Goal: Task Accomplishment & Management: Manage account settings

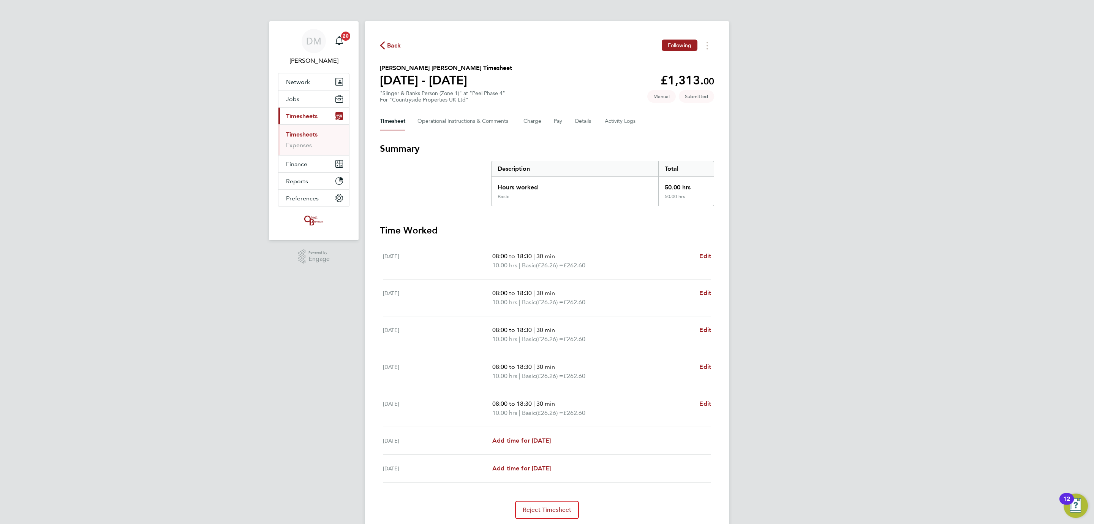
click at [304, 117] on span "Timesheets" at bounding box center [302, 115] width 32 height 7
click at [396, 47] on span "Back" at bounding box center [394, 45] width 14 height 9
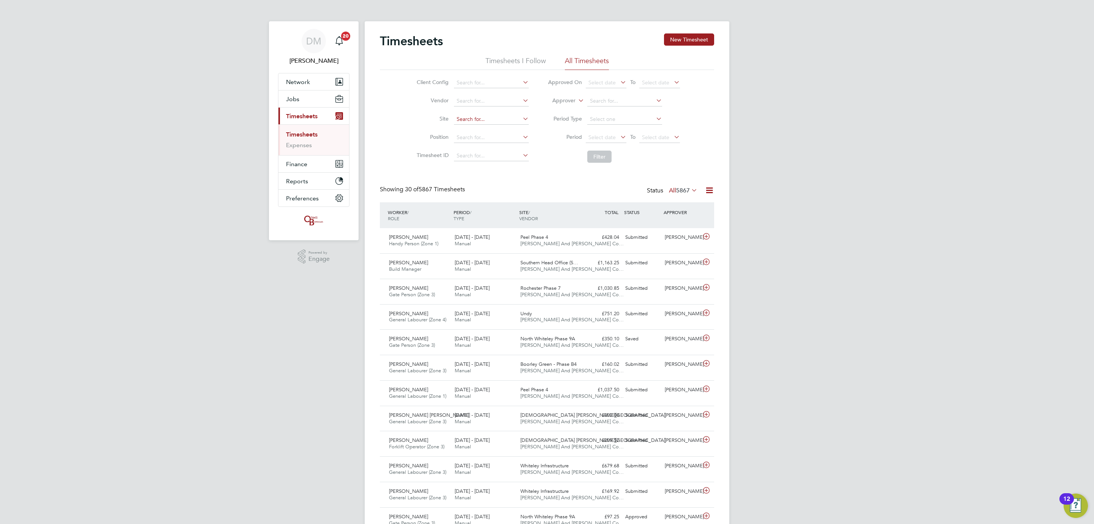
drag, startPoint x: 485, startPoint y: 116, endPoint x: 500, endPoint y: 113, distance: 16.0
click at [486, 116] on input at bounding box center [491, 119] width 75 height 11
click at [491, 133] on li "Pee l Phase 4" at bounding box center [491, 130] width 76 height 10
type input "Peel Phase 4"
click at [605, 160] on button "Filter" at bounding box center [599, 156] width 24 height 12
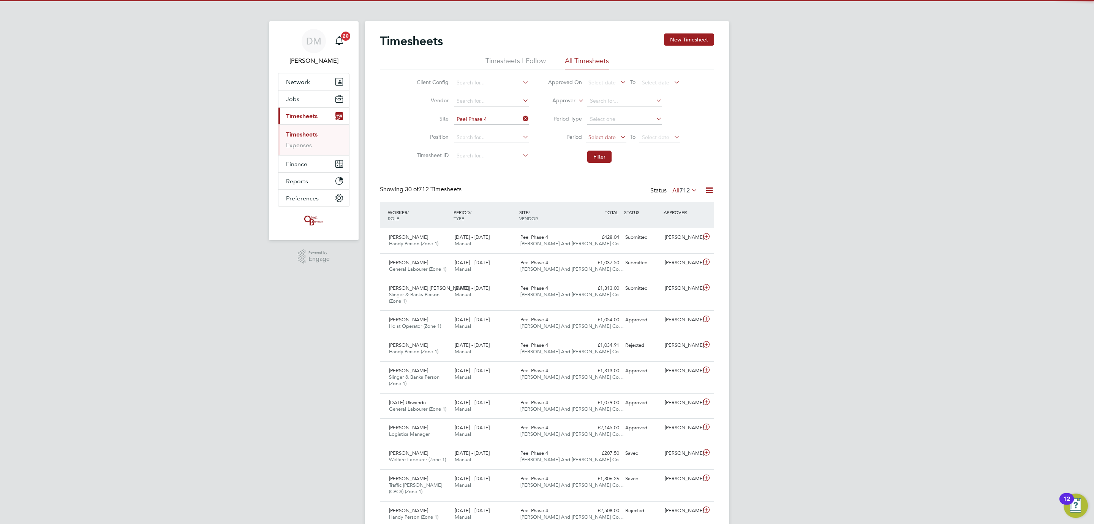
click at [598, 139] on span "Select date" at bounding box center [602, 137] width 27 height 7
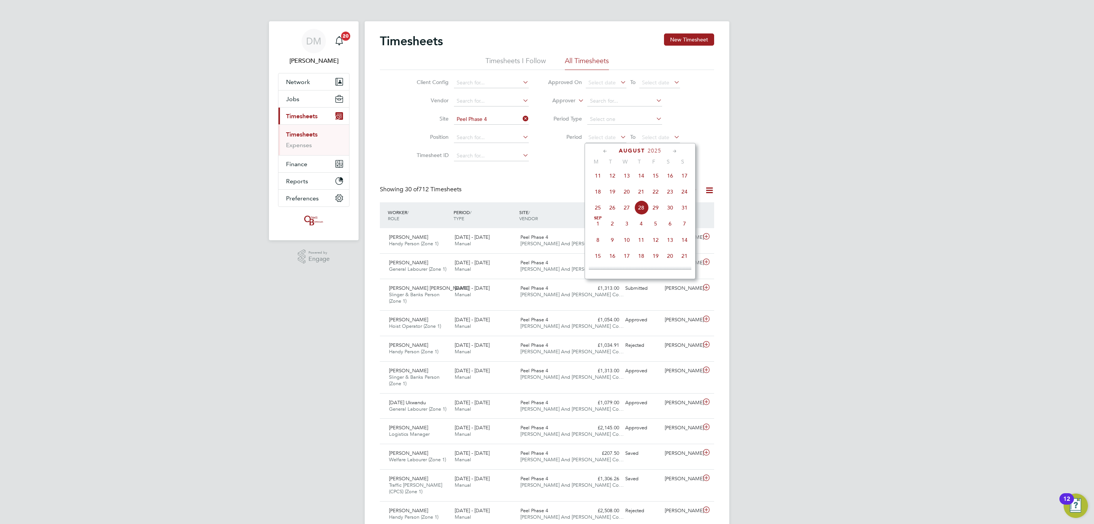
click at [602, 195] on span "18" at bounding box center [598, 191] width 14 height 14
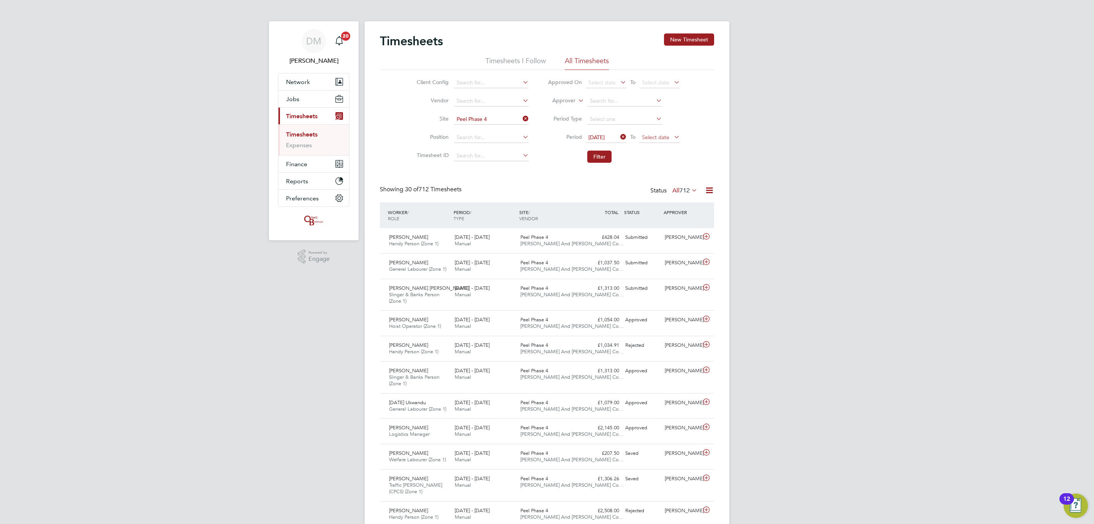
click at [657, 142] on span "Select date" at bounding box center [660, 138] width 41 height 10
click at [737, 197] on span "24" at bounding box center [738, 191] width 14 height 14
click at [594, 157] on button "Filter" at bounding box center [599, 156] width 24 height 12
click at [560, 261] on div "Peel Phase 4 O'Neill And Brennan Co…" at bounding box center [551, 265] width 66 height 19
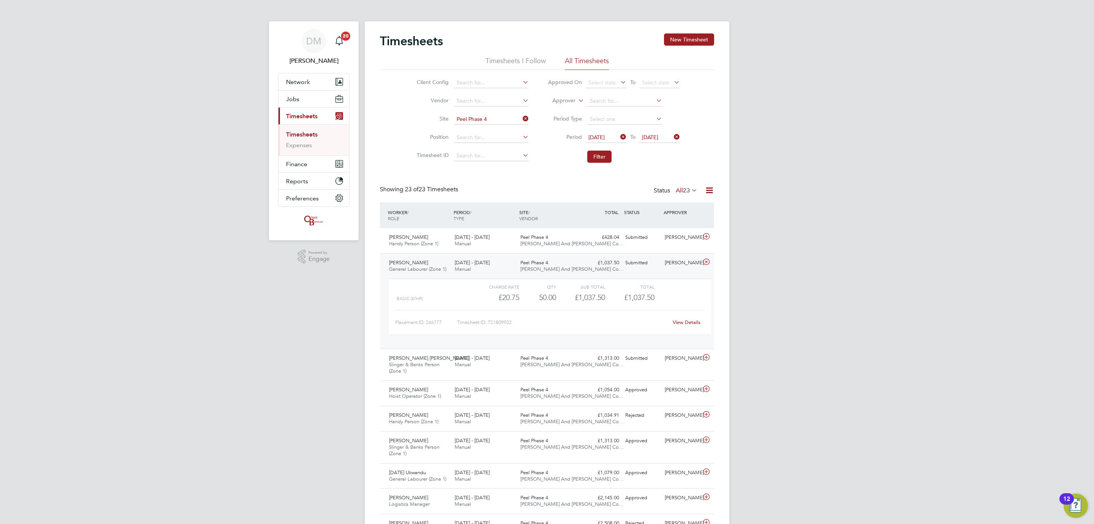
click at [536, 261] on span "Peel Phase 4" at bounding box center [535, 262] width 28 height 6
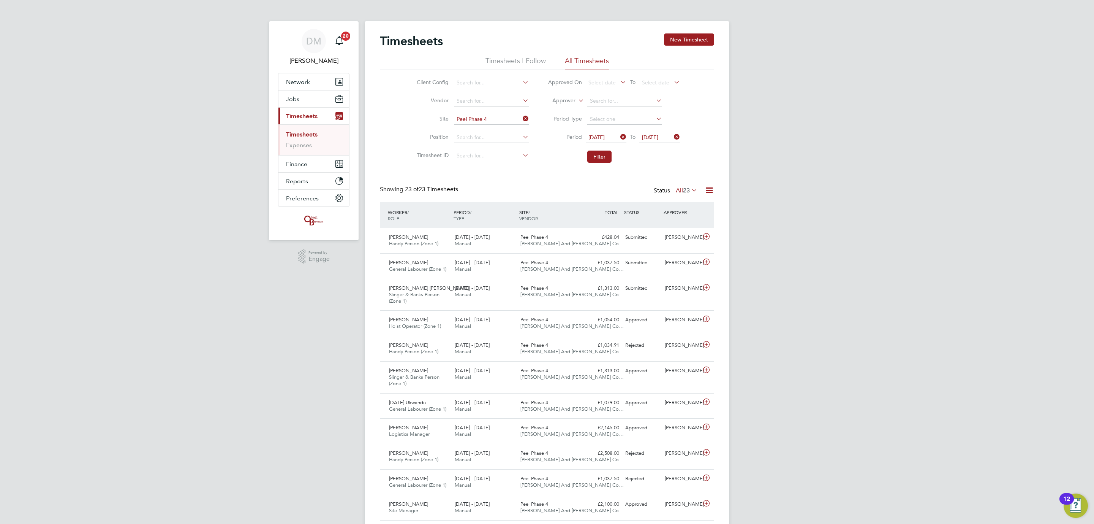
click at [650, 137] on span "24 Aug 2025" at bounding box center [650, 137] width 16 height 7
click at [737, 194] on span "17" at bounding box center [738, 191] width 14 height 14
click at [619, 137] on icon at bounding box center [619, 136] width 0 height 11
click at [613, 134] on span "Select date" at bounding box center [602, 137] width 27 height 7
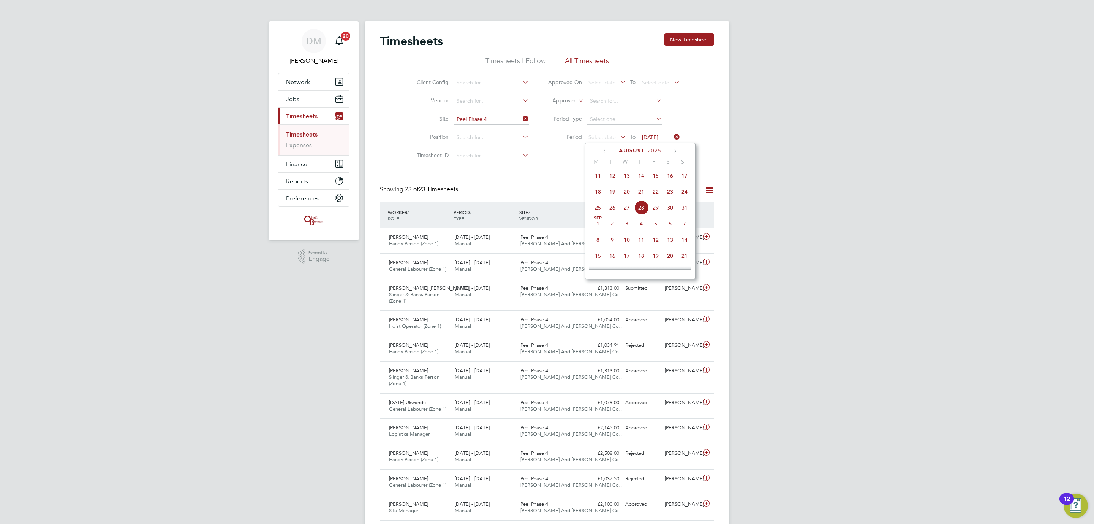
click at [579, 177] on div "Timesheets New Timesheet Timesheets I Follow All Timesheets Client Config Vendo…" at bounding box center [547, 441] width 334 height 817
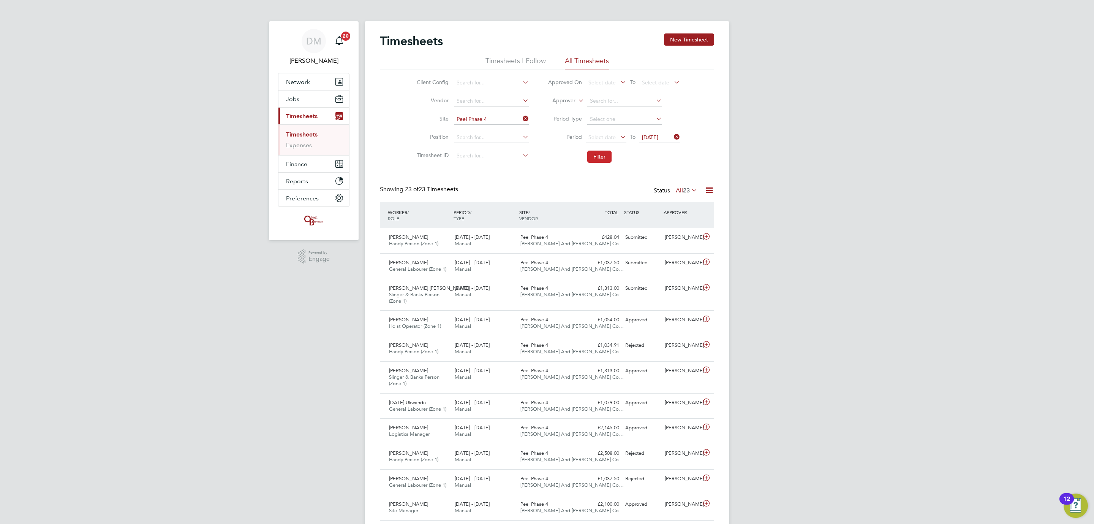
click at [594, 159] on button "Filter" at bounding box center [599, 156] width 24 height 12
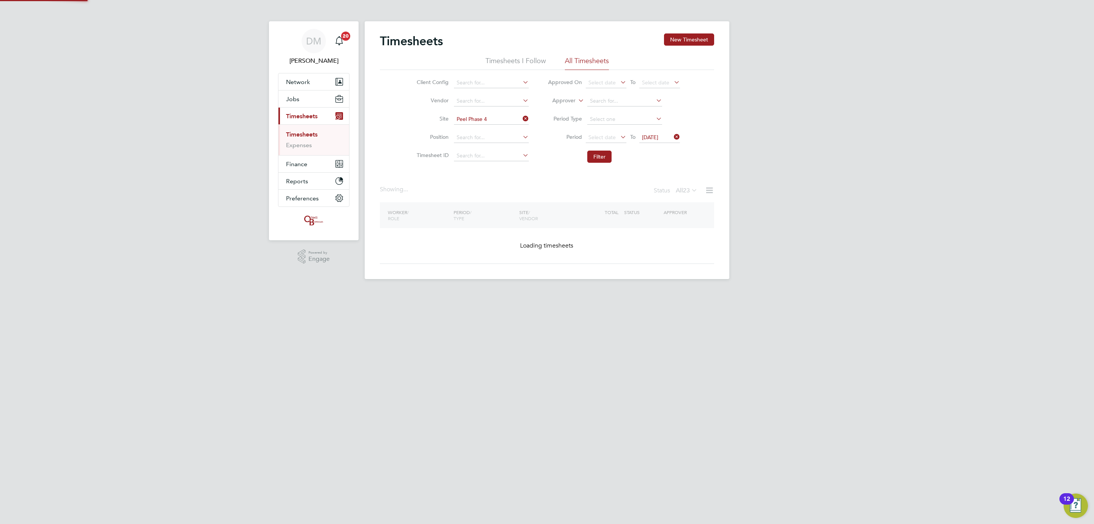
click at [617, 133] on span "Select date" at bounding box center [606, 138] width 41 height 10
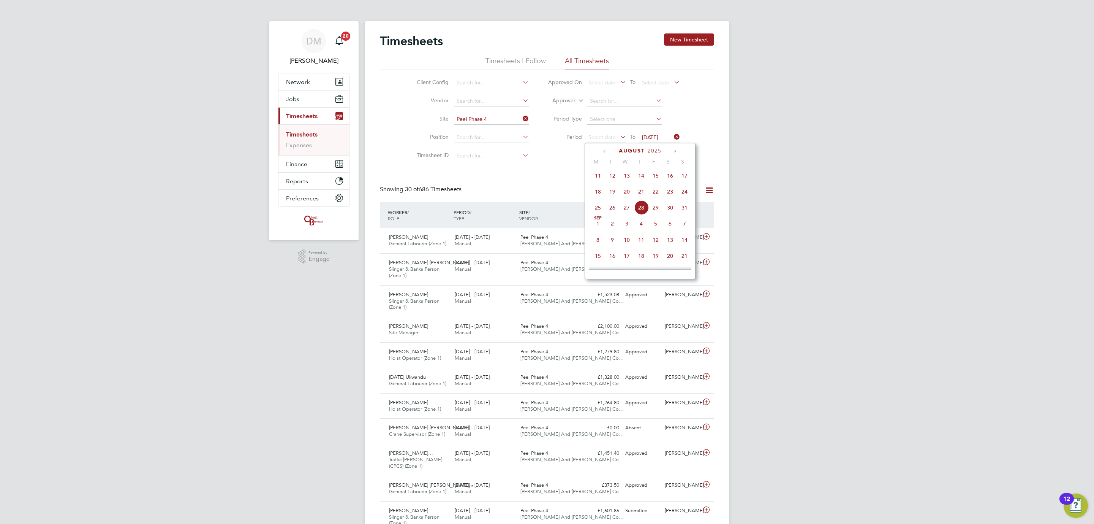
click at [600, 177] on span "11" at bounding box center [598, 175] width 14 height 14
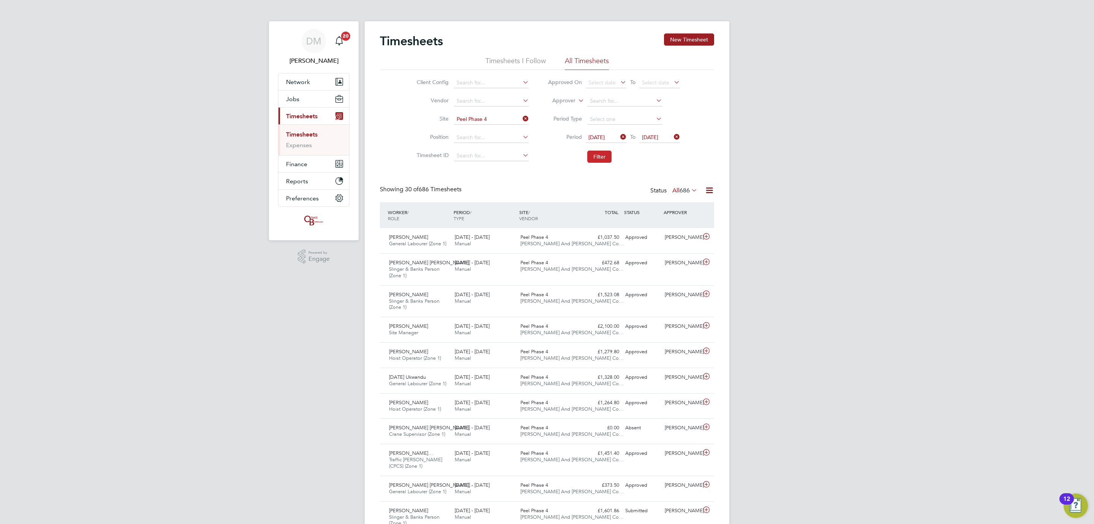
click at [591, 156] on button "Filter" at bounding box center [599, 156] width 24 height 12
click at [589, 244] on div "Zelalem Kifle General Labourer (Zone 1) 11 - 17 Aug 2025 11 - 17 Aug 2025 Manua…" at bounding box center [547, 240] width 334 height 25
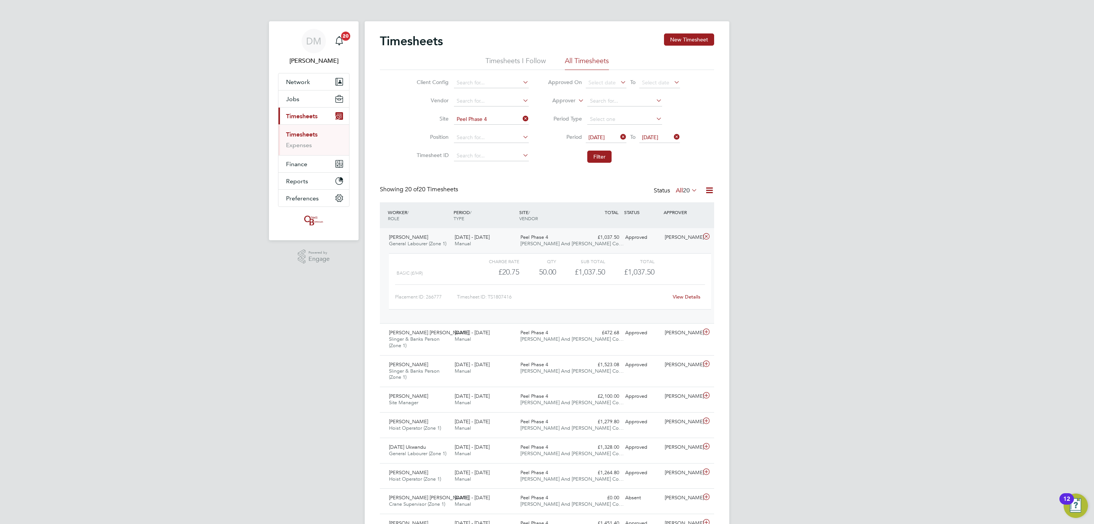
click at [683, 300] on link "View Details" at bounding box center [687, 296] width 28 height 6
click at [681, 294] on link "View Details" at bounding box center [687, 296] width 28 height 6
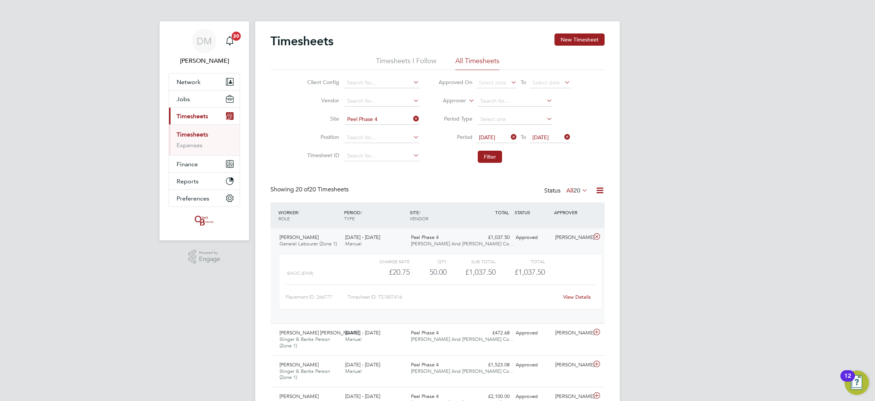
scroll to position [19, 66]
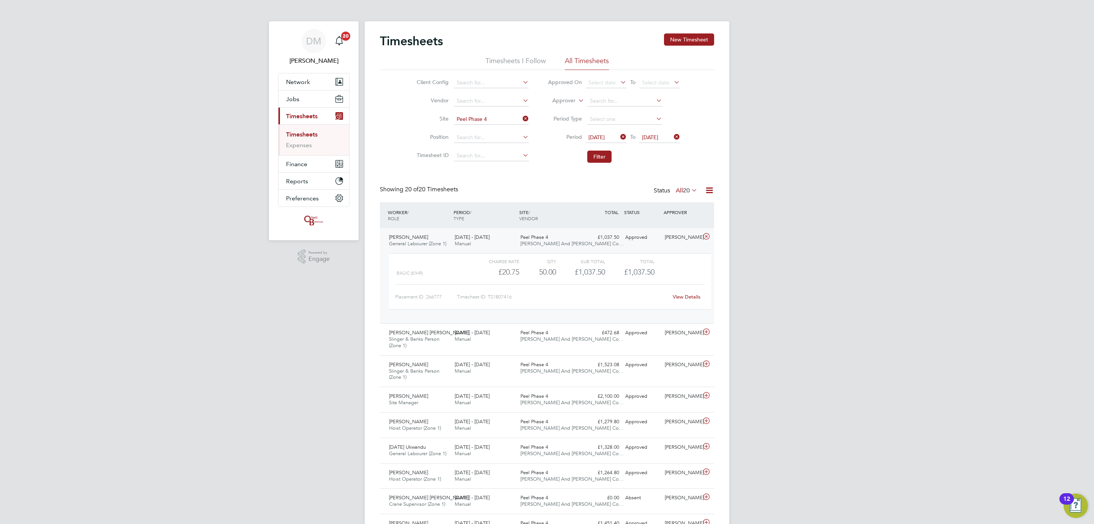
drag, startPoint x: 641, startPoint y: 137, endPoint x: 631, endPoint y: 136, distance: 10.3
click at [641, 137] on span "17 Aug 2025" at bounding box center [660, 138] width 41 height 10
click at [738, 227] on span "24" at bounding box center [738, 224] width 14 height 14
click at [605, 136] on span "11 Aug 2025" at bounding box center [597, 137] width 16 height 7
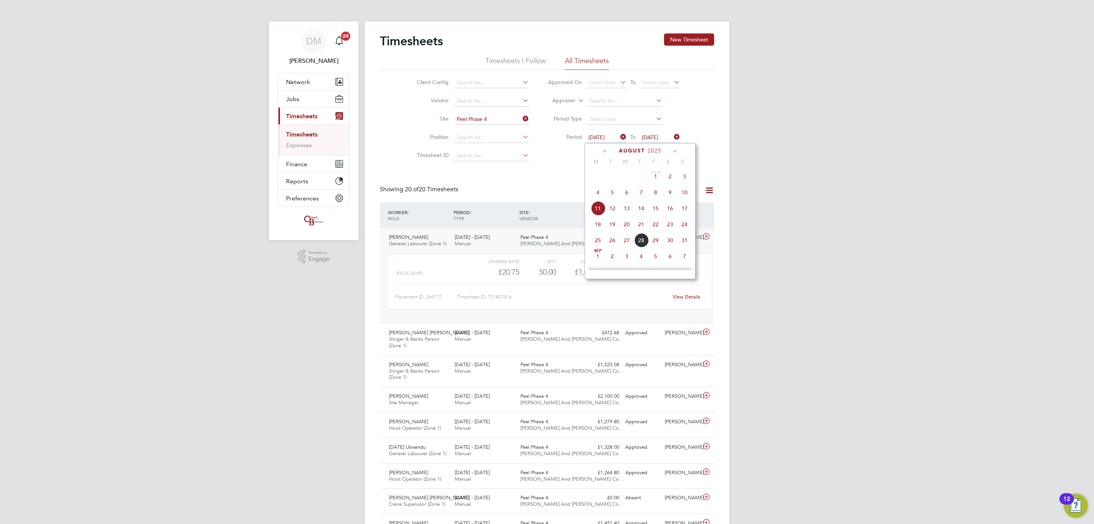
click at [598, 227] on span "18" at bounding box center [598, 224] width 14 height 14
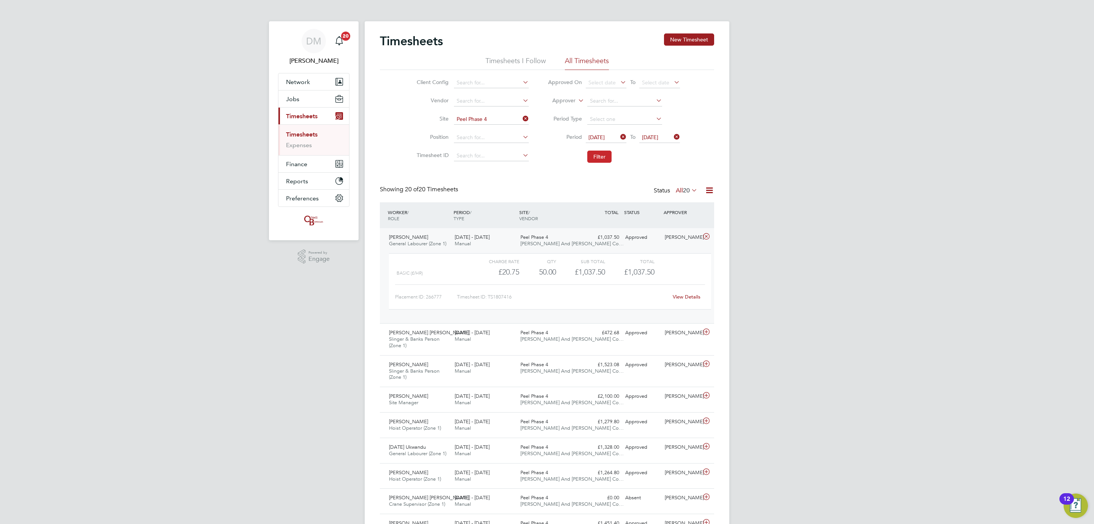
click at [605, 161] on button "Filter" at bounding box center [599, 156] width 24 height 12
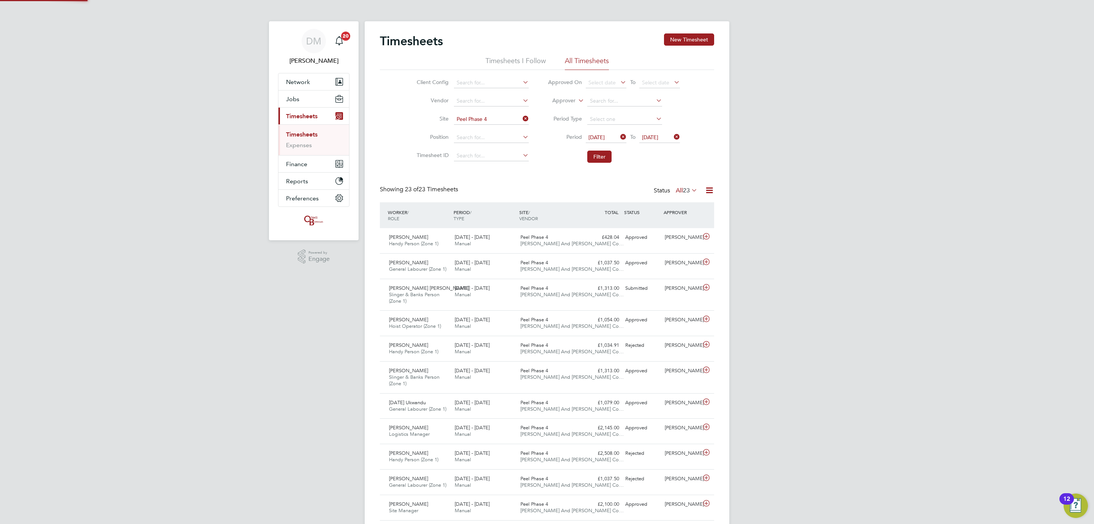
scroll to position [25, 66]
click at [640, 289] on div "Submitted" at bounding box center [642, 288] width 40 height 13
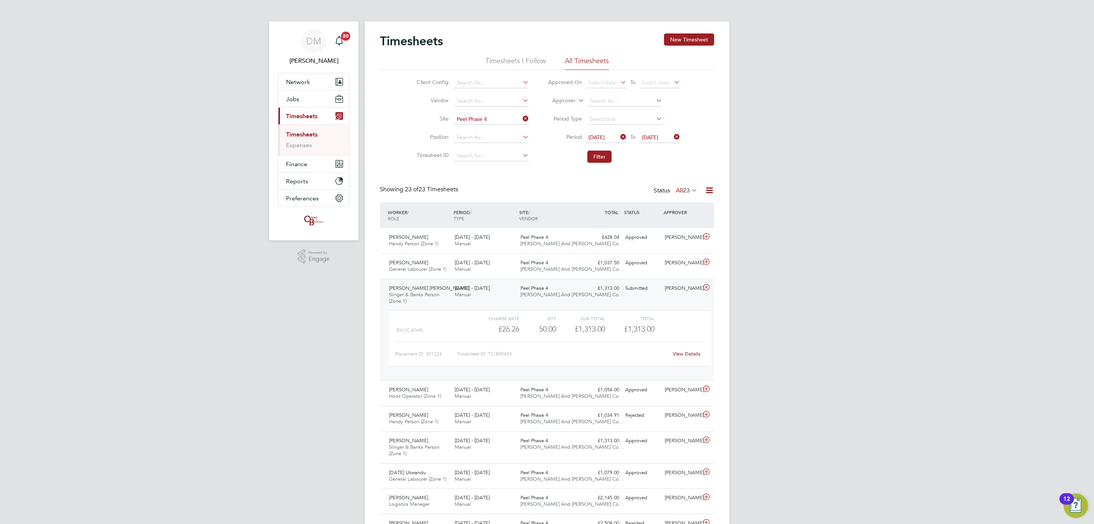
click at [678, 353] on link "View Details" at bounding box center [687, 353] width 28 height 6
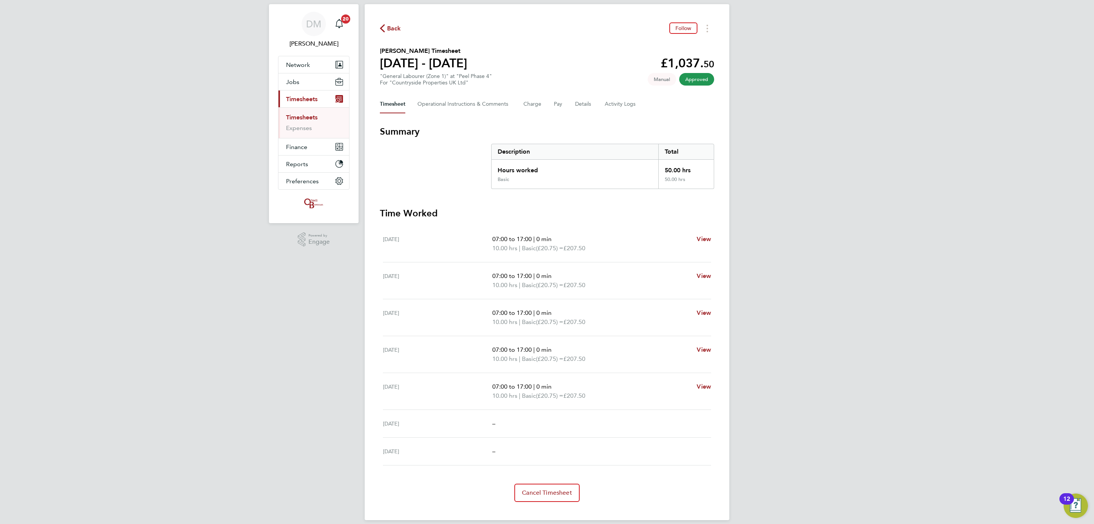
scroll to position [26, 0]
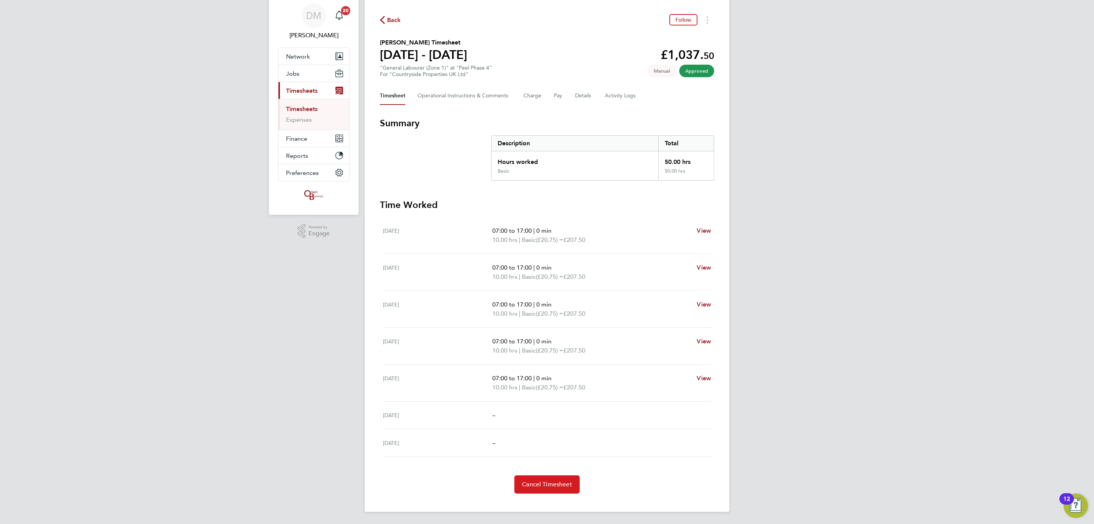
click at [530, 483] on span "Cancel Timesheet" at bounding box center [547, 484] width 50 height 8
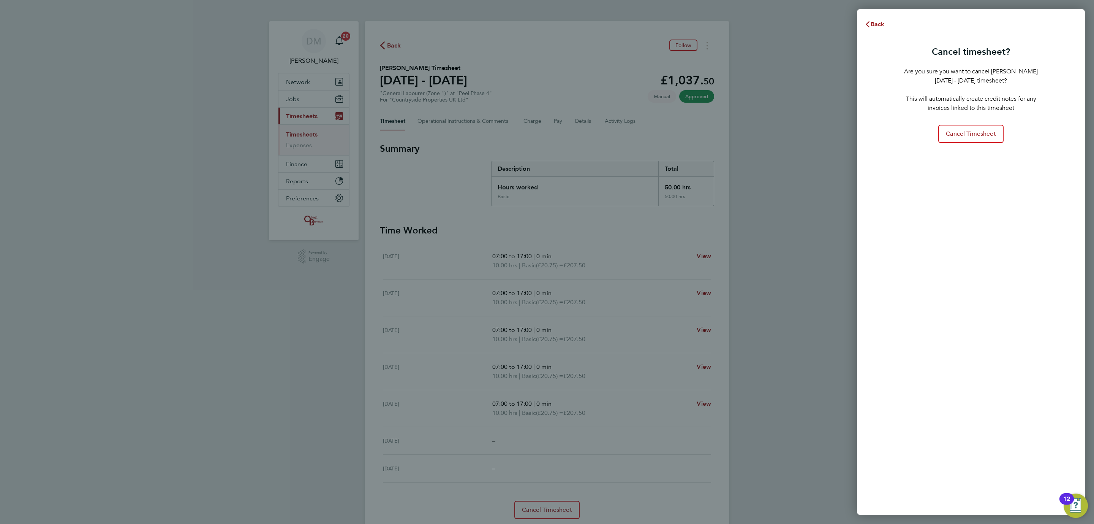
click at [970, 119] on div "Cancel timesheet? Are you sure you want to cancel Zelalem Kifle's 11 - 17 Aug 2…" at bounding box center [971, 93] width 134 height 100
click at [950, 125] on button "Cancel Timesheet" at bounding box center [971, 134] width 65 height 18
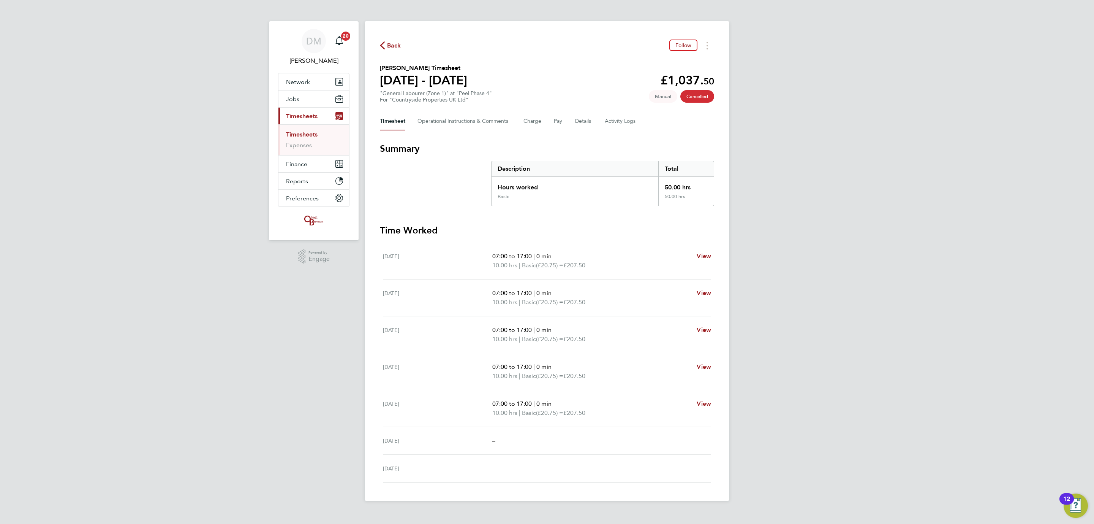
click at [389, 43] on span "Back" at bounding box center [394, 45] width 14 height 9
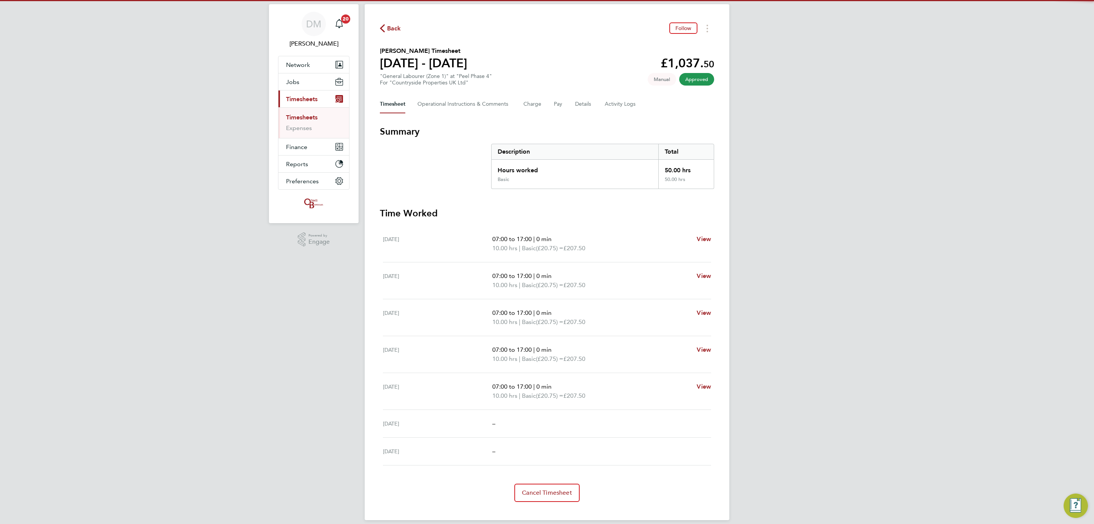
scroll to position [26, 0]
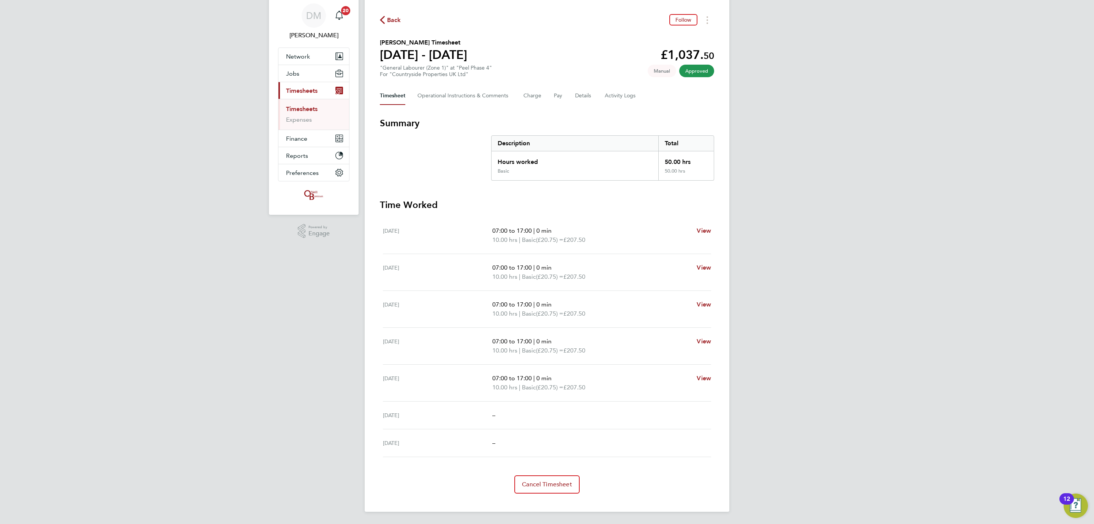
click at [393, 22] on span "Back" at bounding box center [394, 20] width 14 height 9
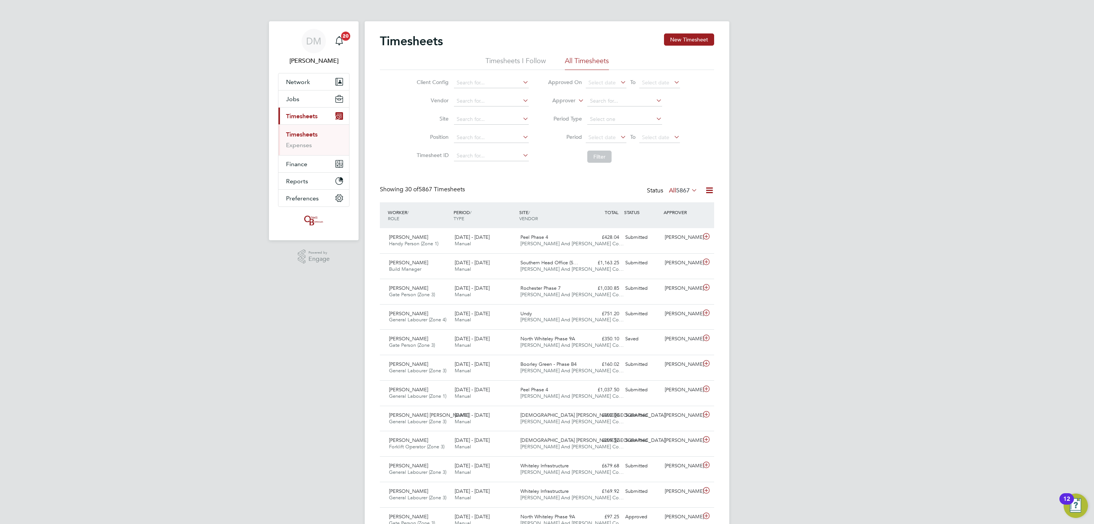
scroll to position [19, 66]
click at [595, 133] on span "Select date" at bounding box center [606, 138] width 41 height 10
click at [602, 197] on span "18" at bounding box center [598, 191] width 14 height 14
click at [672, 125] on li "Period Type" at bounding box center [613, 119] width 151 height 18
click at [647, 138] on span "Select date" at bounding box center [655, 137] width 27 height 7
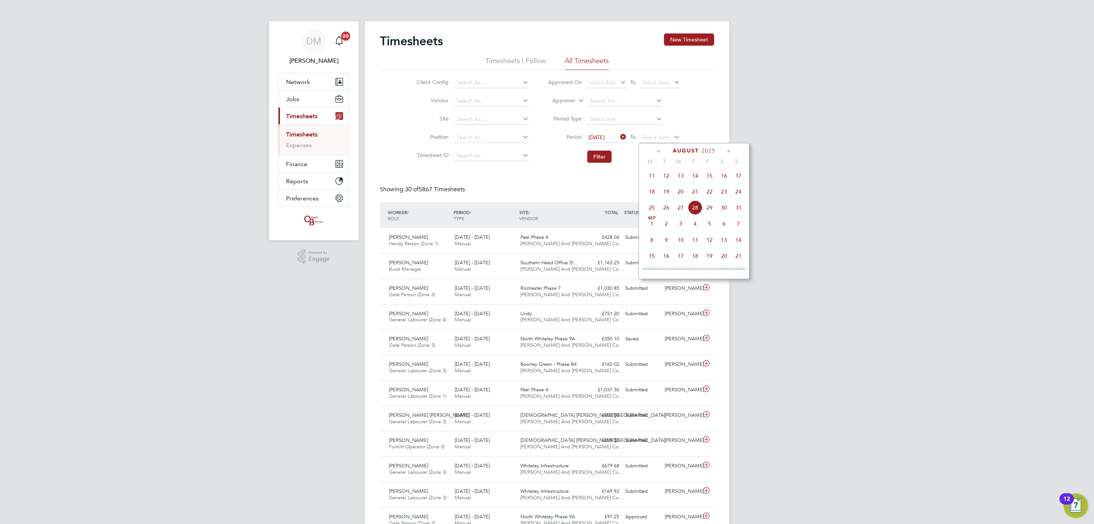
click at [738, 192] on span "24" at bounding box center [738, 191] width 14 height 14
click at [599, 157] on button "Filter" at bounding box center [599, 156] width 24 height 12
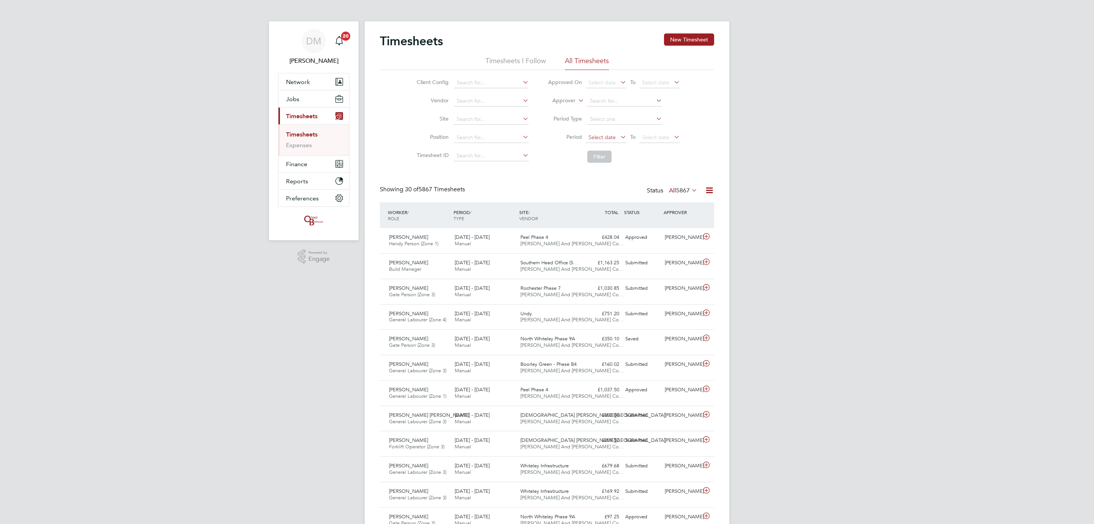
click at [592, 137] on span "Select date" at bounding box center [602, 137] width 27 height 7
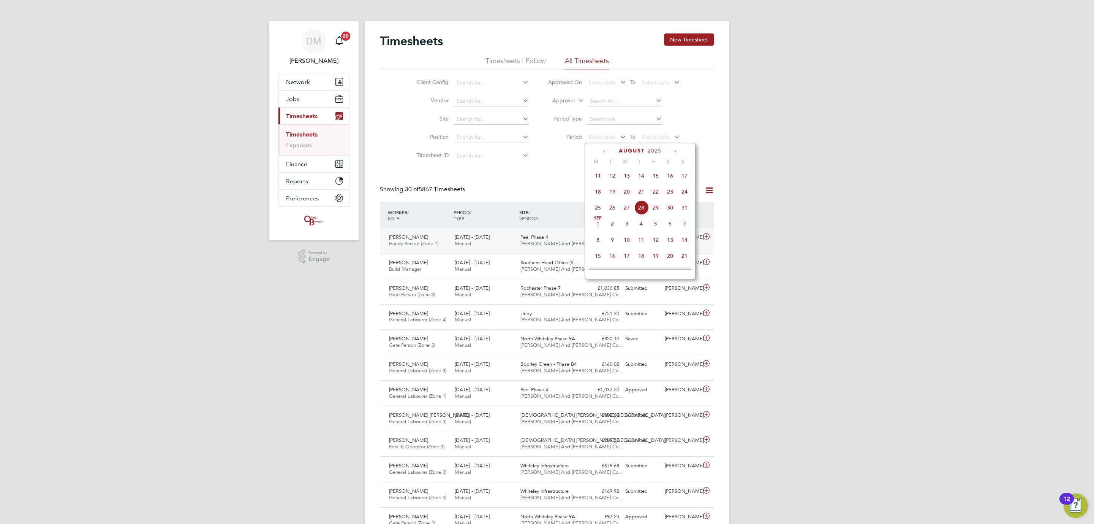
click at [559, 243] on span "O'Neill And Brennan Co…" at bounding box center [572, 243] width 103 height 6
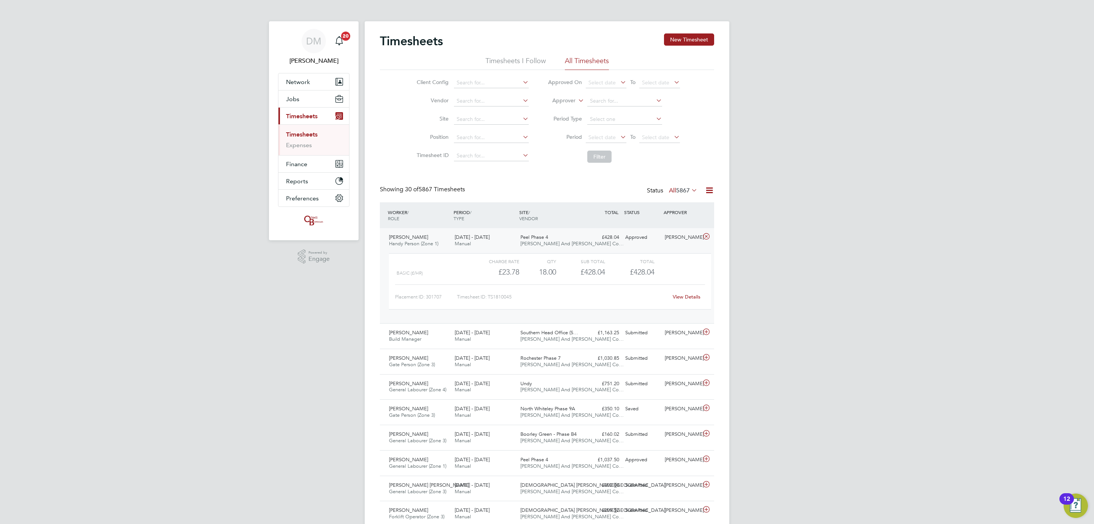
click at [687, 298] on link "View Details" at bounding box center [687, 296] width 28 height 6
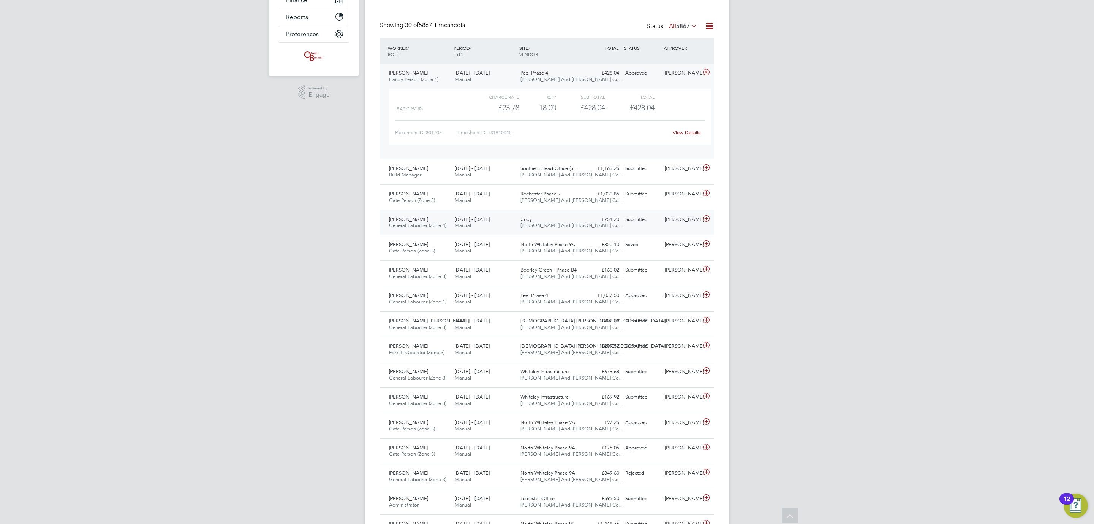
scroll to position [171, 0]
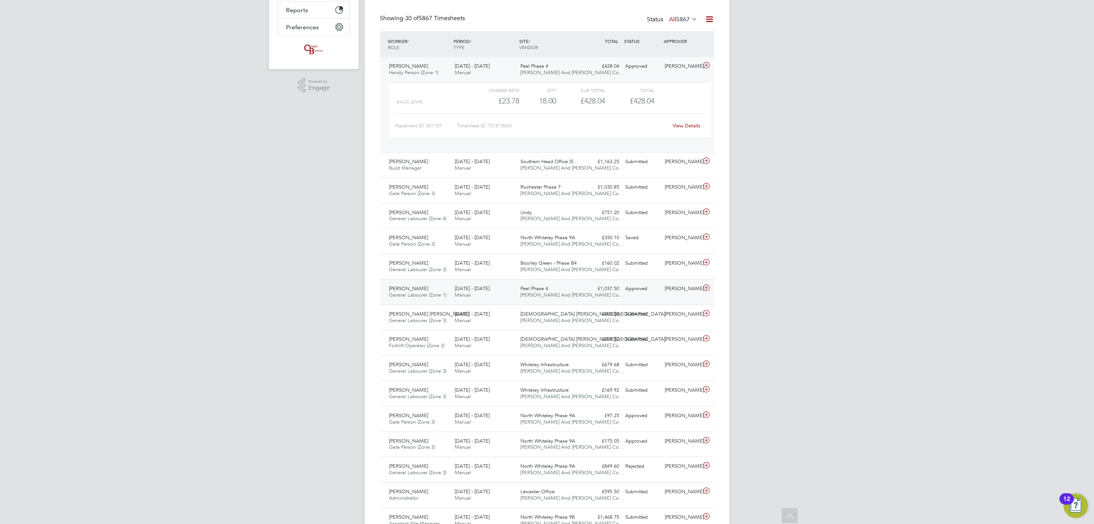
drag, startPoint x: 556, startPoint y: 290, endPoint x: 564, endPoint y: 291, distance: 8.9
click at [556, 290] on div "Peel Phase 4 O'Neill And Brennan Co…" at bounding box center [551, 291] width 66 height 19
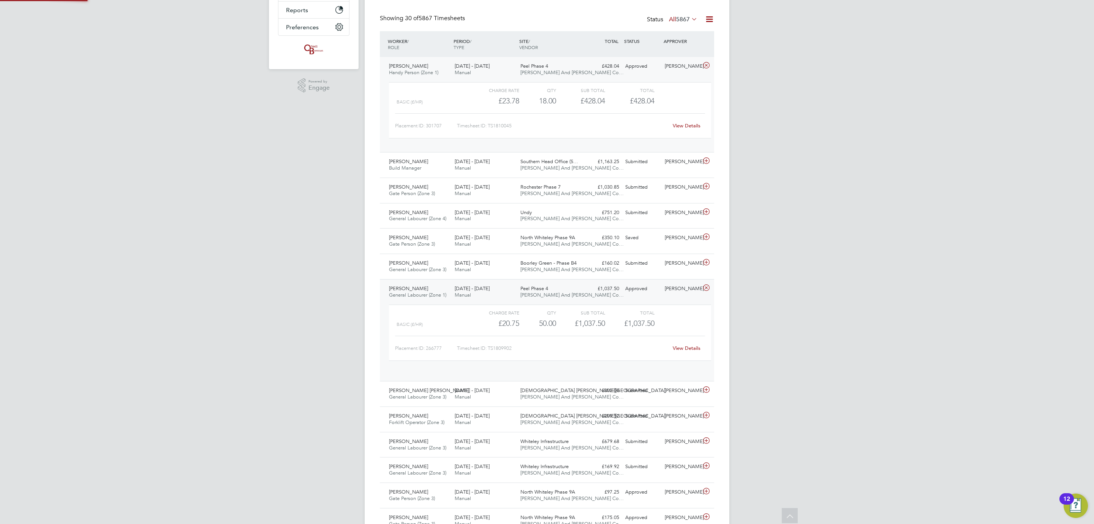
scroll to position [13, 74]
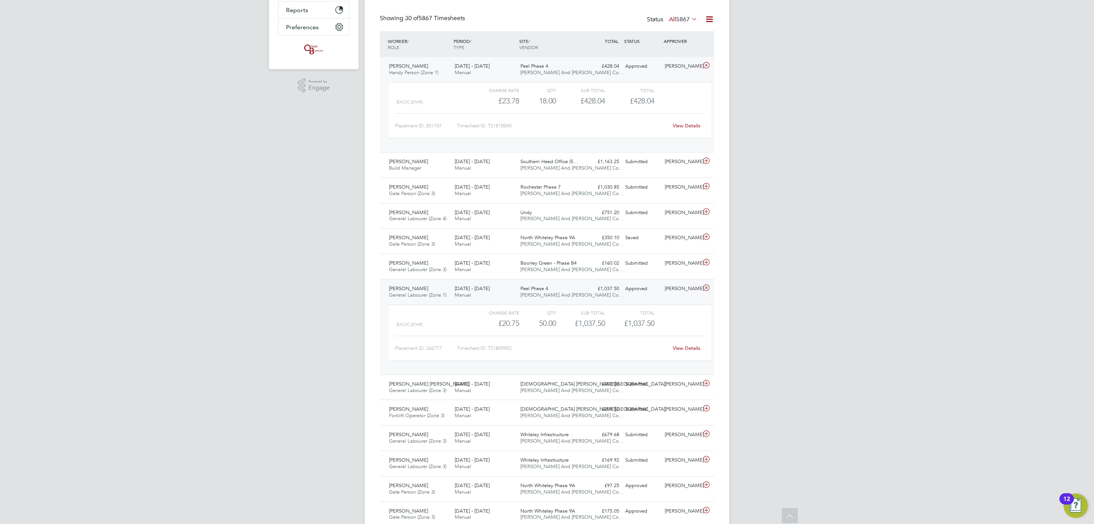
click at [685, 349] on link "View Details" at bounding box center [687, 348] width 28 height 6
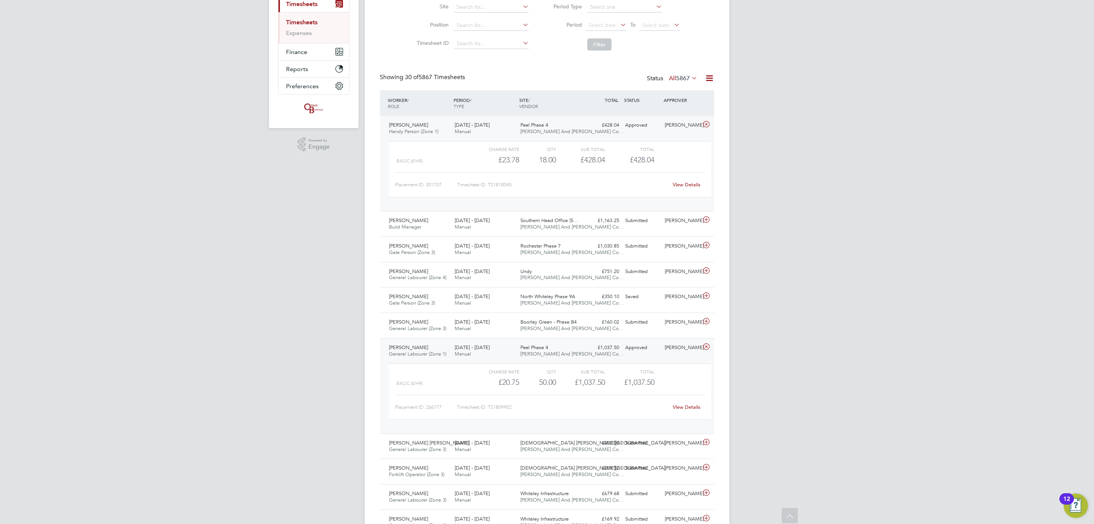
scroll to position [0, 0]
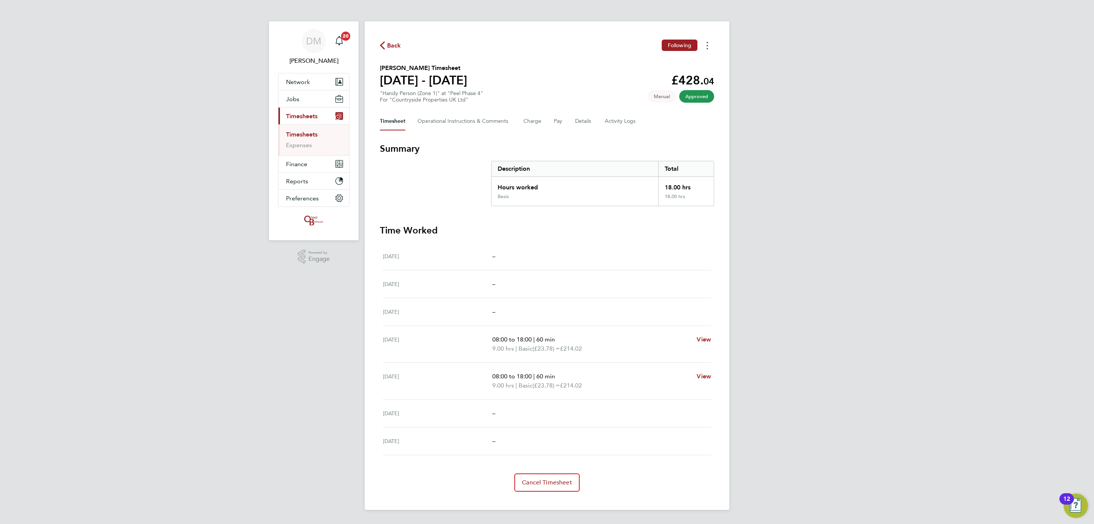
click at [706, 41] on button "Timesheets Menu" at bounding box center [708, 46] width 14 height 12
click at [672, 64] on link "Download timesheet" at bounding box center [668, 62] width 91 height 15
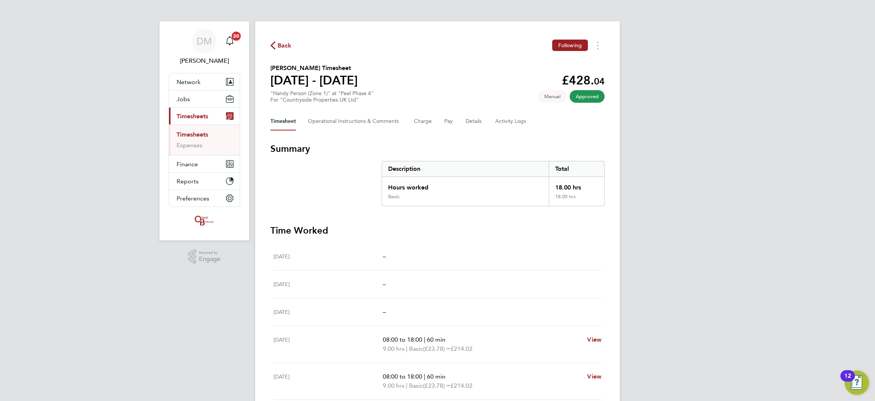
click at [627, 47] on div "DM [PERSON_NAME] Notifications 20 Applications: Network Team Members Businesses…" at bounding box center [437, 261] width 875 height 522
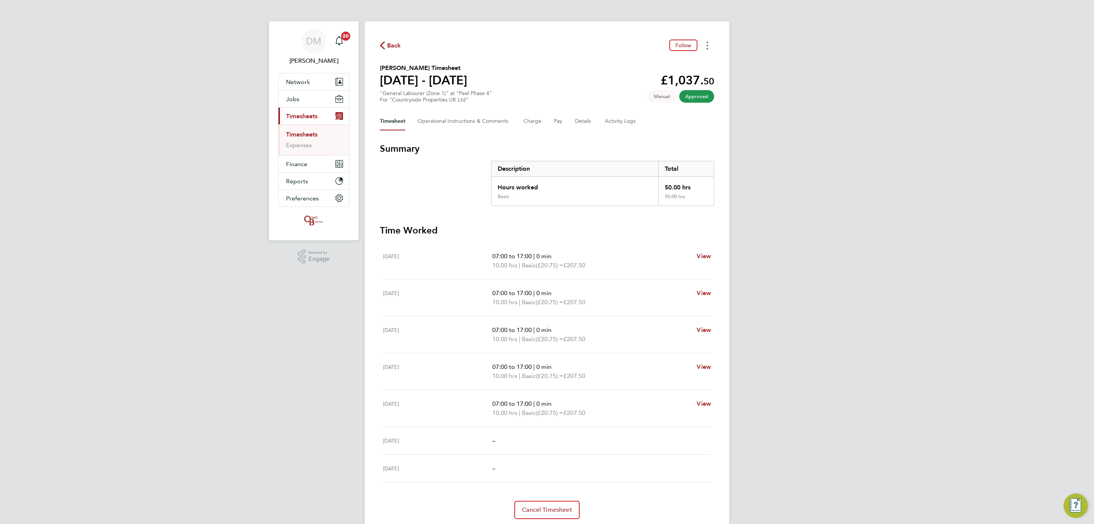
click at [709, 47] on button "Timesheets Menu" at bounding box center [708, 46] width 14 height 12
click at [659, 65] on link "Download timesheet" at bounding box center [668, 62] width 91 height 15
click at [819, 60] on div "DM Danielle Murphy Notifications 20 Applications: Network Team Members Business…" at bounding box center [547, 274] width 1094 height 549
